Goal: Information Seeking & Learning: Learn about a topic

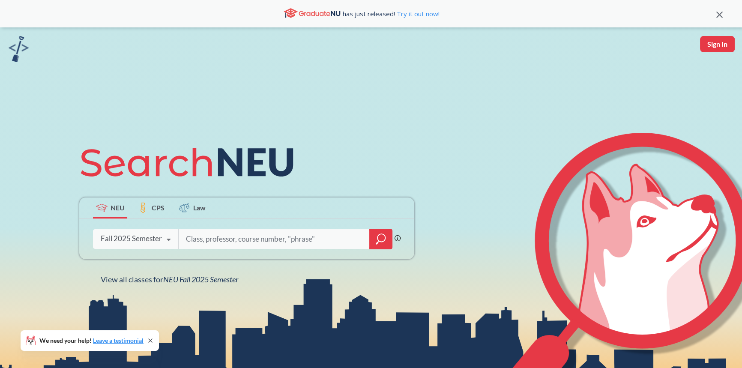
click at [207, 234] on div at bounding box center [285, 239] width 214 height 20
click at [207, 235] on input "search" at bounding box center [274, 239] width 178 height 18
type input "mechanical engineering"
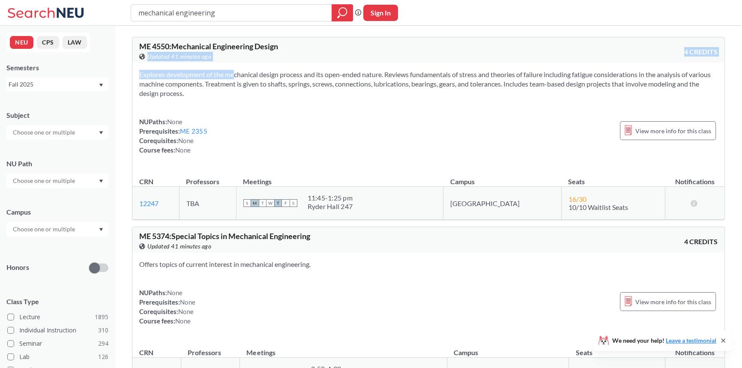
drag, startPoint x: 291, startPoint y: 49, endPoint x: 231, endPoint y: 88, distance: 72.3
click at [225, 84] on div "ME 4550 : Mechanical Engineering Design View this course on Banner. Updated 41 …" at bounding box center [428, 128] width 593 height 183
click at [444, 192] on td "S M T W T F S 11:45 - 1:25 pm Ryder Hall 247" at bounding box center [339, 203] width 207 height 33
click at [149, 203] on link "12247" at bounding box center [148, 203] width 19 height 8
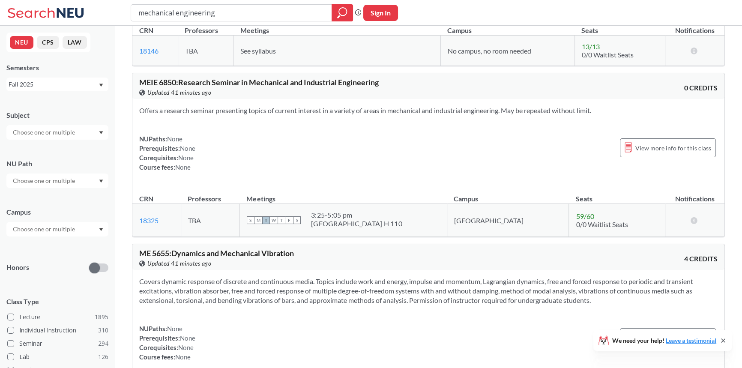
scroll to position [818, 0]
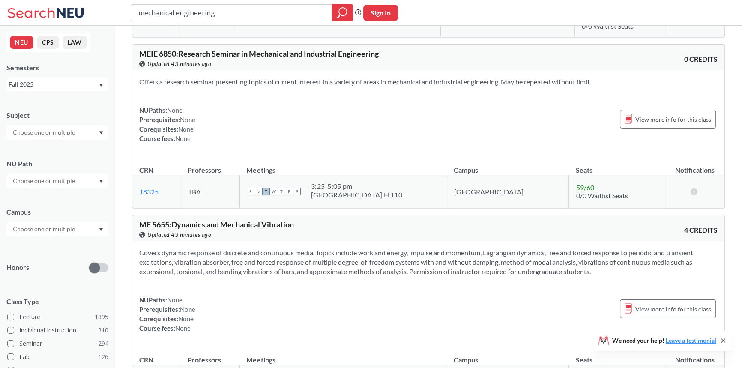
click at [236, 3] on div "mechanical engineering Phrase search guarantees the exact search appears in the…" at bounding box center [371, 13] width 742 height 26
click at [225, 21] on div "mechanical engineering" at bounding box center [242, 12] width 222 height 17
click at [226, 18] on input "mechanical engineering" at bounding box center [232, 13] width 188 height 15
type input "statics"
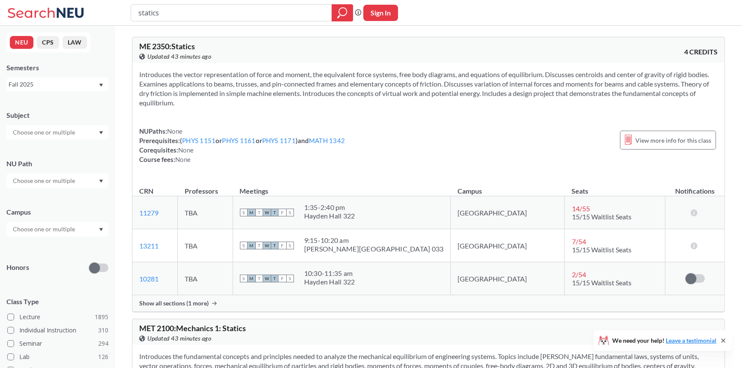
click at [191, 45] on span "ME 2350 : Statics" at bounding box center [167, 46] width 56 height 9
copy span "Statics"
click at [163, 47] on span "ME 2350 : Statics" at bounding box center [167, 46] width 56 height 9
drag, startPoint x: 165, startPoint y: 47, endPoint x: 159, endPoint y: 45, distance: 5.4
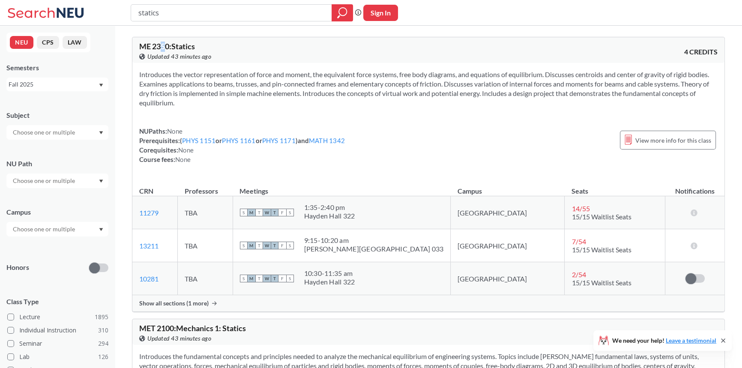
click at [159, 45] on span "ME 2350 : Statics" at bounding box center [167, 46] width 56 height 9
click at [233, 140] on link "PHYS 1161" at bounding box center [238, 141] width 33 height 8
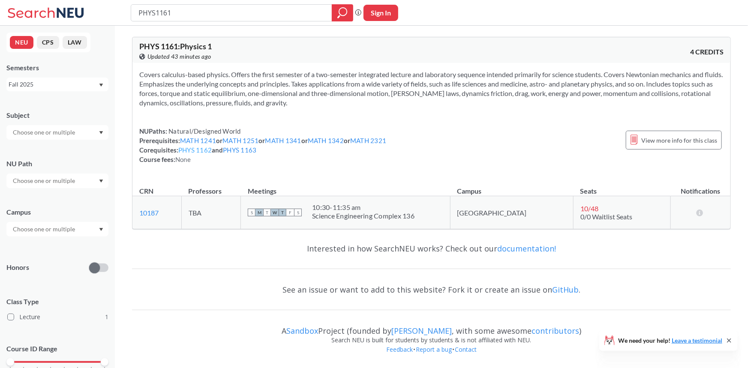
type input "statics"
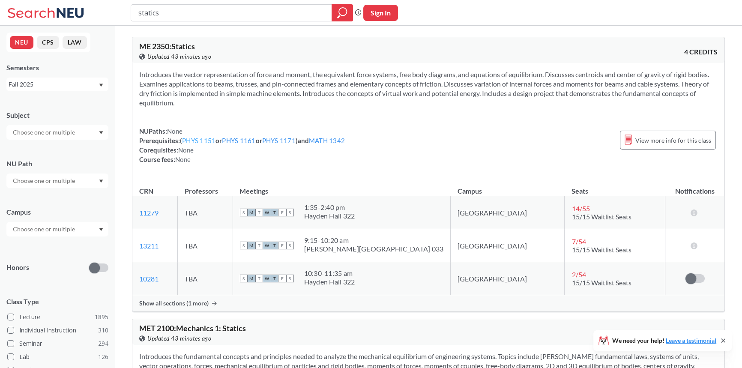
click at [206, 142] on link "PHYS 1151" at bounding box center [198, 141] width 33 height 8
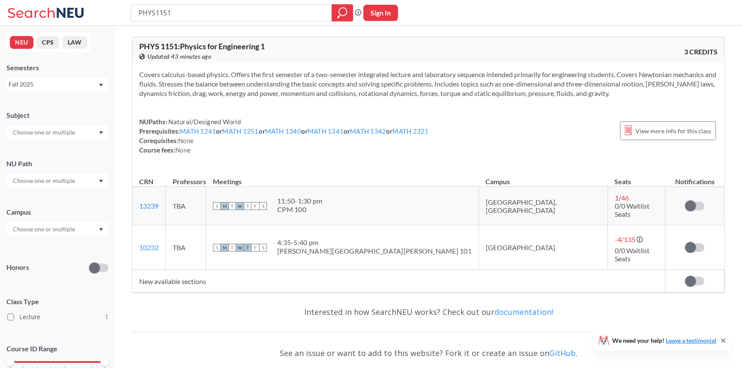
click at [181, 270] on td "New available sections" at bounding box center [398, 281] width 533 height 23
click at [192, 270] on td "New available sections" at bounding box center [398, 281] width 533 height 23
